Goal: Task Accomplishment & Management: Manage account settings

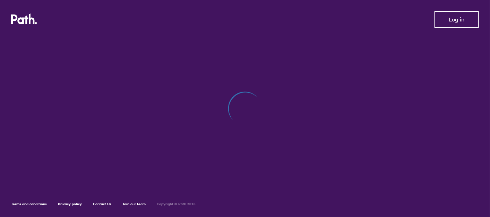
click at [458, 20] on span "Log in" at bounding box center [457, 19] width 16 height 6
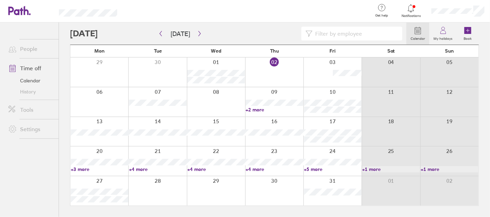
click at [447, 14] on div at bounding box center [458, 11] width 64 height 22
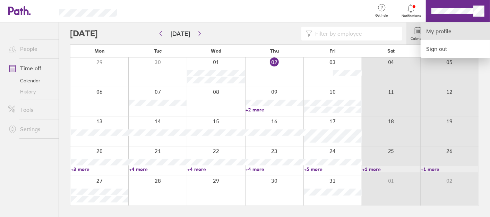
click at [449, 25] on link "My profile" at bounding box center [455, 32] width 69 height 18
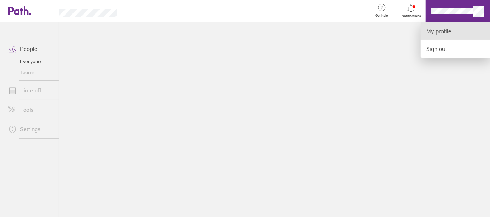
click at [442, 38] on link "My profile" at bounding box center [455, 32] width 69 height 18
click at [440, 35] on link "My profile" at bounding box center [455, 32] width 69 height 18
click at [476, 14] on div at bounding box center [245, 108] width 490 height 217
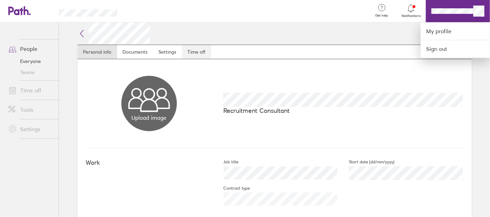
drag, startPoint x: 213, startPoint y: 54, endPoint x: 201, endPoint y: 53, distance: 12.2
click at [212, 53] on div at bounding box center [245, 108] width 490 height 217
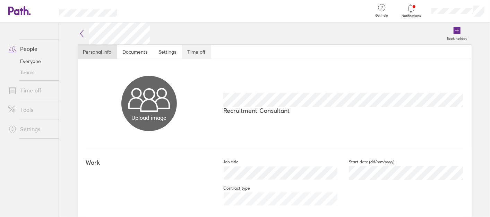
click at [201, 53] on link "Time off" at bounding box center [196, 52] width 29 height 14
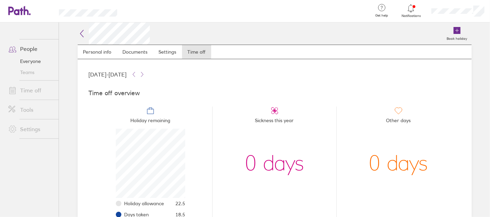
click at [21, 10] on icon at bounding box center [15, 11] width 15 height 8
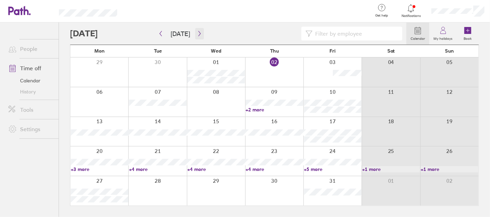
click at [197, 33] on icon "button" at bounding box center [199, 34] width 5 height 6
